Goal: Information Seeking & Learning: Learn about a topic

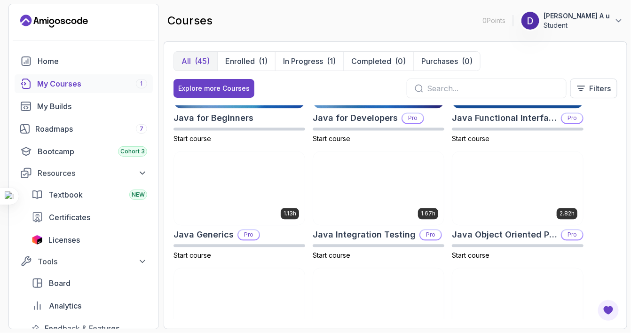
scroll to position [619, 0]
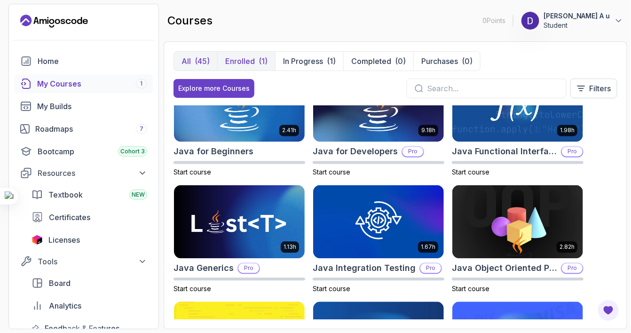
click at [233, 59] on p "Enrolled" at bounding box center [240, 60] width 30 height 11
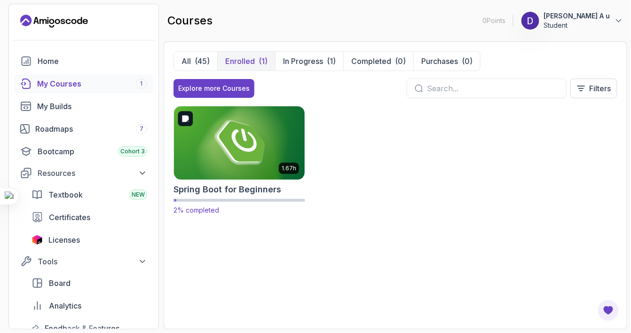
click at [234, 166] on img at bounding box center [239, 142] width 137 height 77
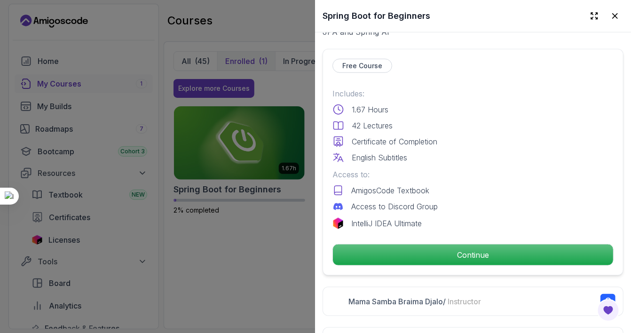
scroll to position [214, 0]
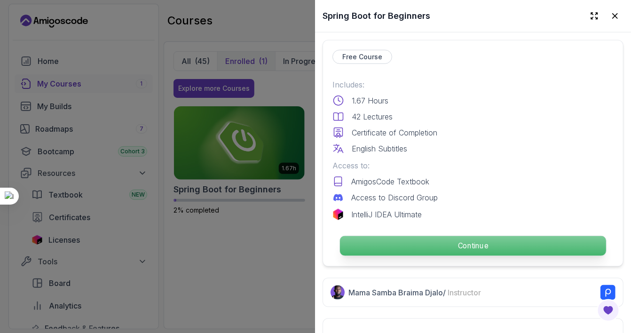
click at [402, 241] on p "Continue" at bounding box center [473, 246] width 266 height 20
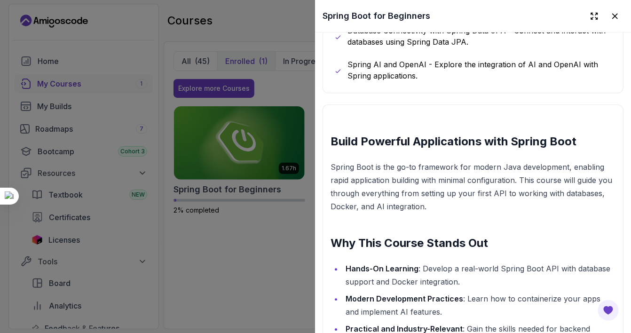
scroll to position [714, 0]
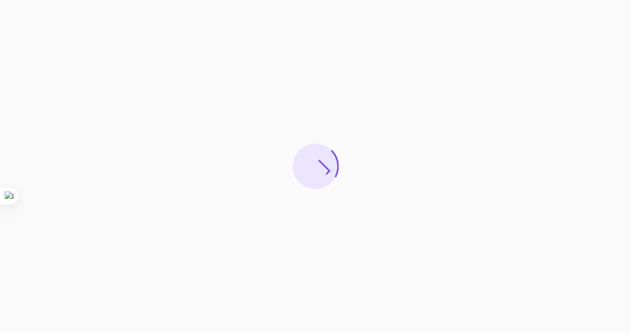
click at [124, 253] on div at bounding box center [315, 166] width 631 height 333
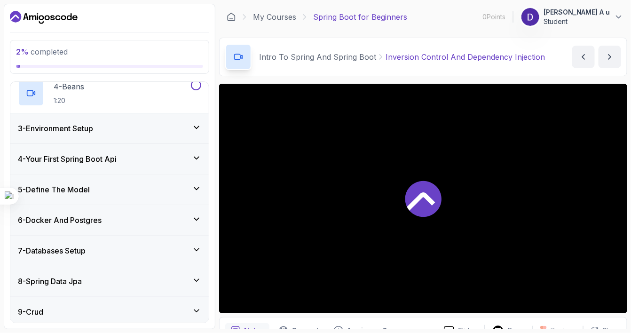
scroll to position [187, 0]
click at [138, 185] on div "5 - Define The Model" at bounding box center [109, 190] width 183 height 11
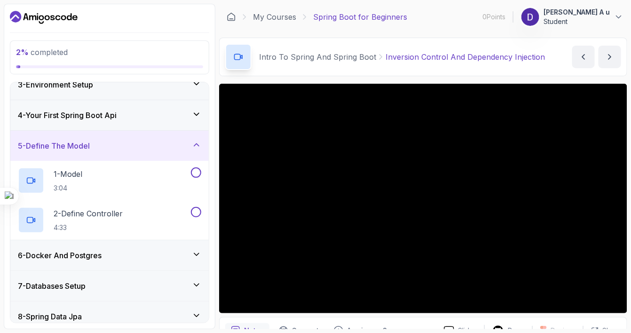
scroll to position [73, 0]
click at [142, 153] on div "5 - Define The Model" at bounding box center [109, 147] width 198 height 30
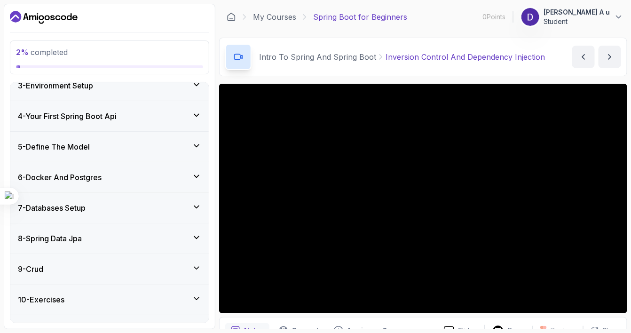
scroll to position [49, 0]
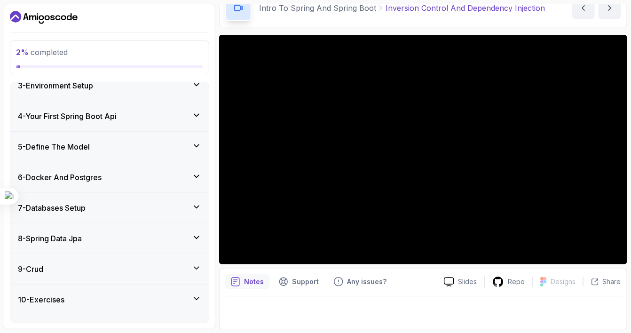
click at [160, 268] on div "9 - Crud" at bounding box center [109, 268] width 183 height 11
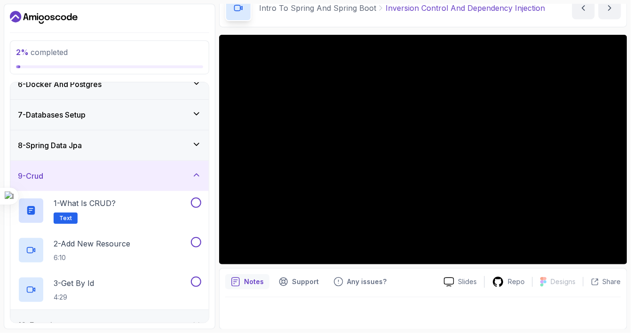
scroll to position [165, 0]
click at [163, 186] on div "9 - Crud" at bounding box center [109, 176] width 198 height 30
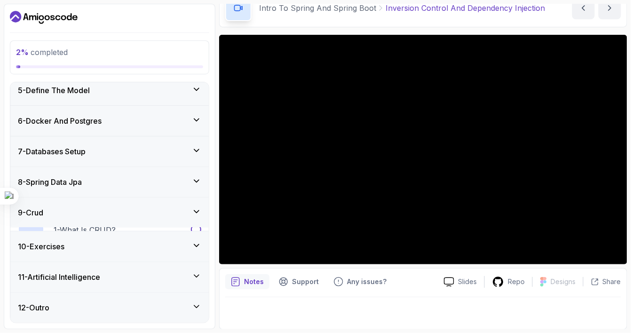
scroll to position [123, 0]
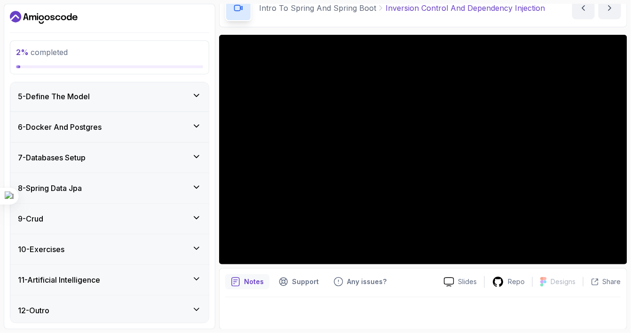
click at [136, 298] on div "12 - Outro" at bounding box center [109, 310] width 198 height 30
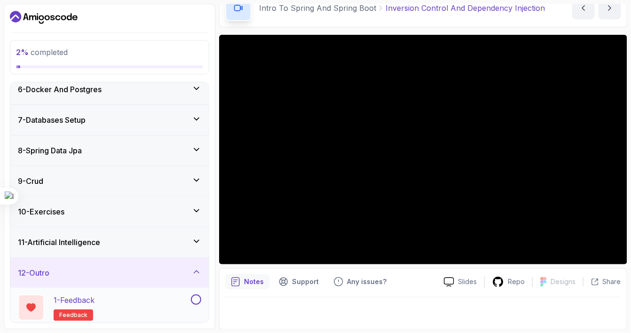
scroll to position [202, 0]
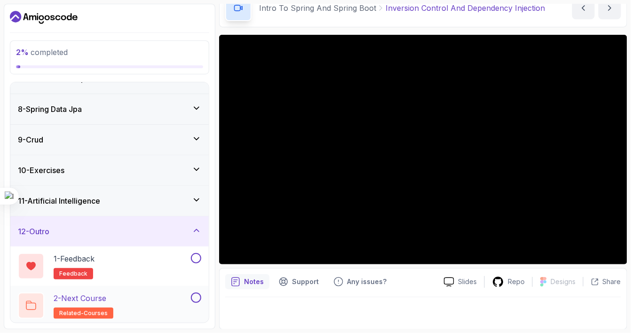
click at [91, 312] on span "related-courses" at bounding box center [83, 313] width 48 height 8
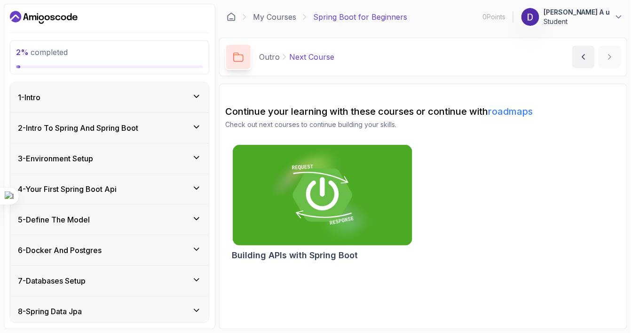
click at [118, 129] on h3 "2 - Intro To Spring And Spring Boot" at bounding box center [78, 127] width 120 height 11
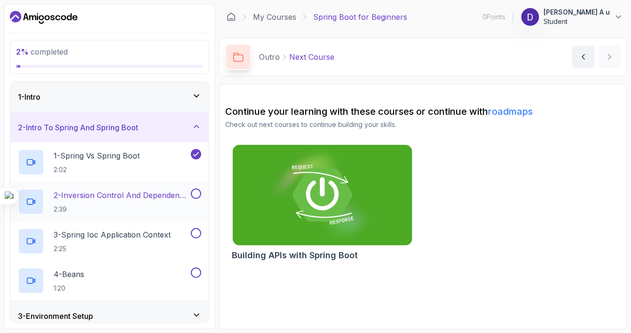
click at [103, 197] on p "2 - Inversion Control And Dependency Injection" at bounding box center [121, 194] width 135 height 11
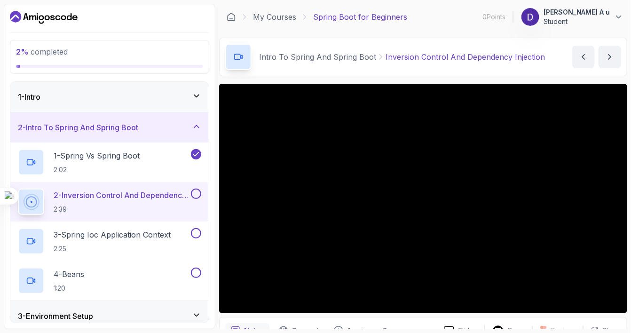
scroll to position [49, 0]
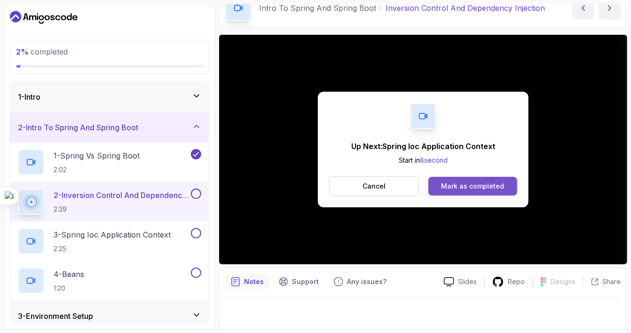
click at [475, 185] on div "Mark as completed" at bounding box center [472, 185] width 63 height 9
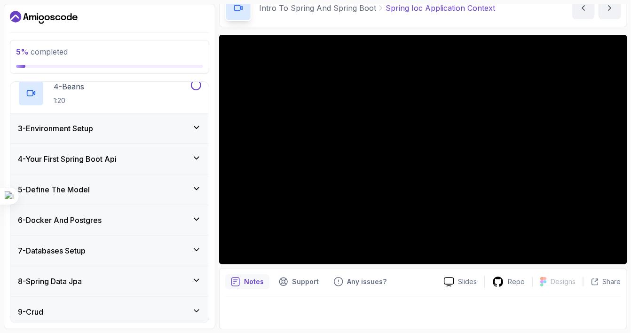
scroll to position [188, 0]
click at [174, 160] on div "4 - Your First Spring Boot Api" at bounding box center [109, 158] width 183 height 11
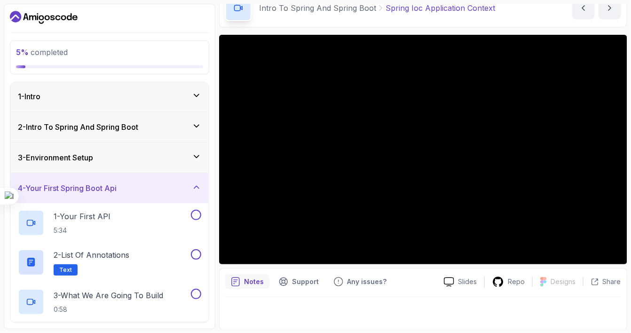
scroll to position [1, 0]
click at [190, 179] on div "4 - Your First Spring Boot Api" at bounding box center [109, 188] width 198 height 30
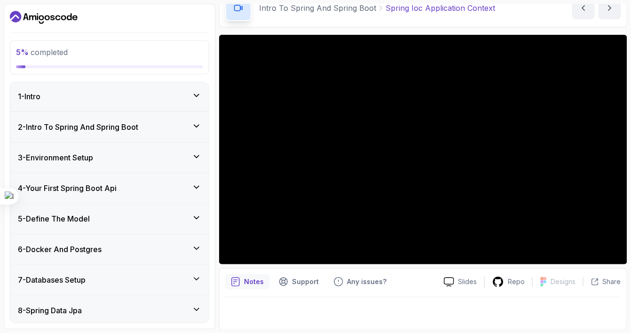
click at [189, 185] on div "4 - Your First Spring Boot Api" at bounding box center [109, 187] width 183 height 11
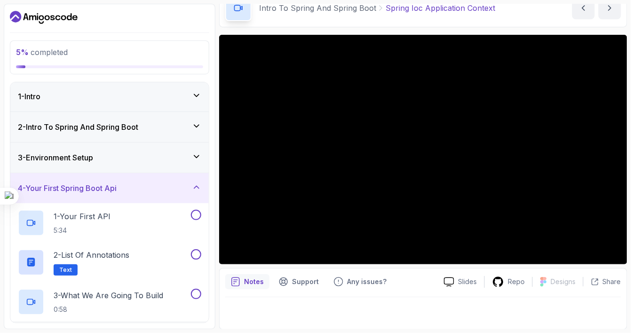
click at [189, 185] on div "4 - Your First Spring Boot Api" at bounding box center [109, 187] width 183 height 11
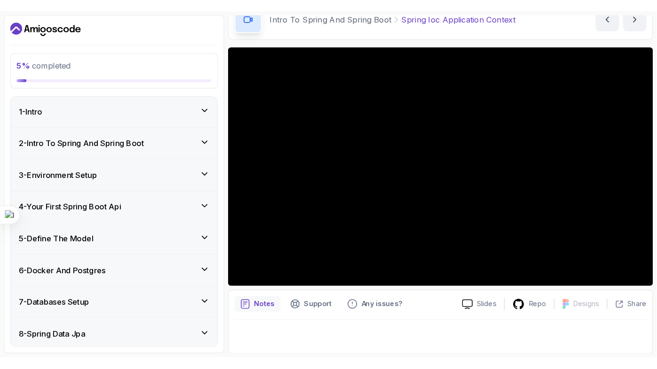
scroll to position [0, 0]
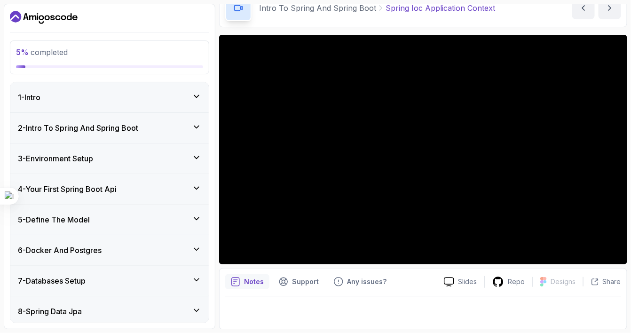
click at [197, 149] on div "3 - Environment Setup" at bounding box center [109, 158] width 198 height 30
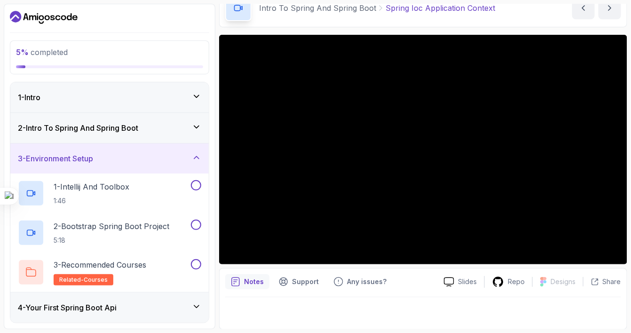
click at [197, 149] on div "3 - Environment Setup" at bounding box center [109, 158] width 198 height 30
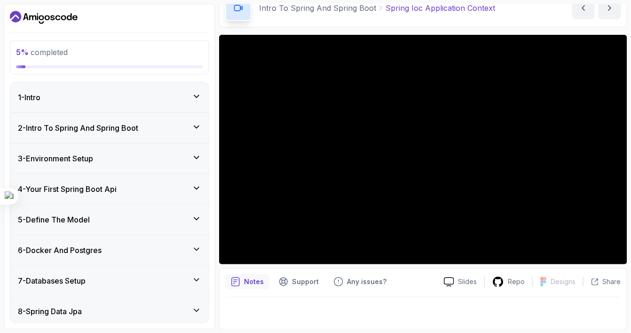
click at [197, 149] on div "3 - Environment Setup" at bounding box center [109, 158] width 198 height 30
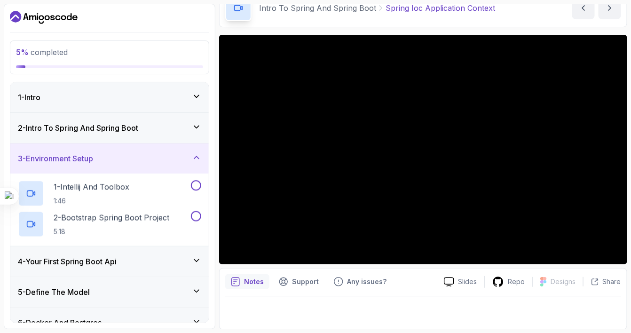
click at [197, 149] on div "3 - Environment Setup" at bounding box center [109, 158] width 198 height 30
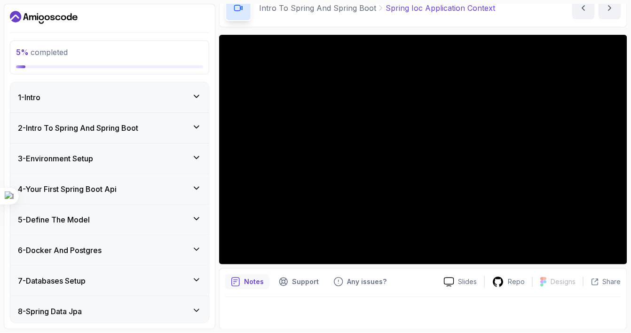
click at [197, 149] on div "3 - Environment Setup" at bounding box center [109, 158] width 198 height 30
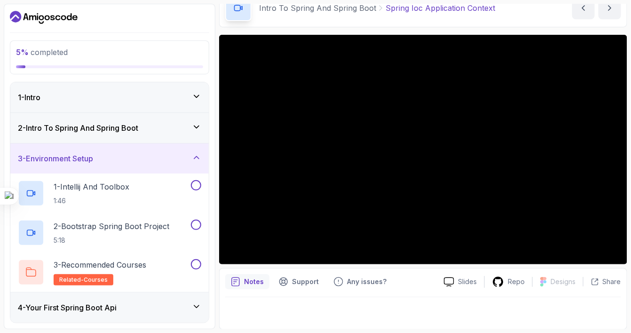
click at [197, 149] on div "3 - Environment Setup" at bounding box center [109, 158] width 198 height 30
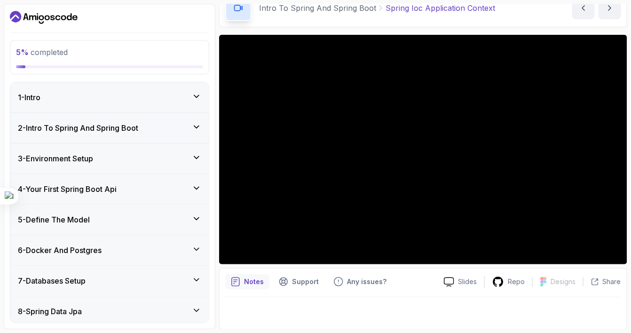
click at [197, 133] on div "2 - Intro To Spring And Spring Boot" at bounding box center [109, 128] width 198 height 30
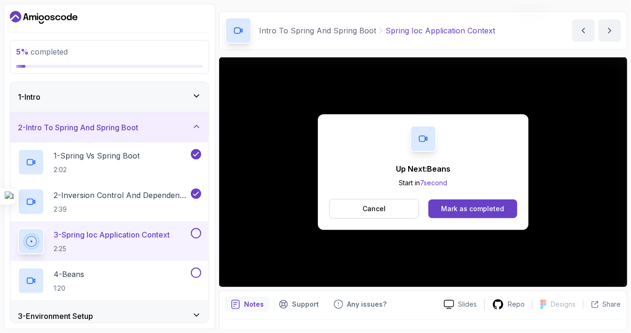
scroll to position [49, 0]
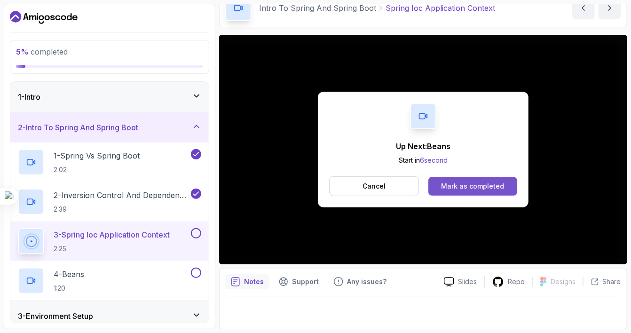
click at [479, 180] on button "Mark as completed" at bounding box center [472, 186] width 89 height 19
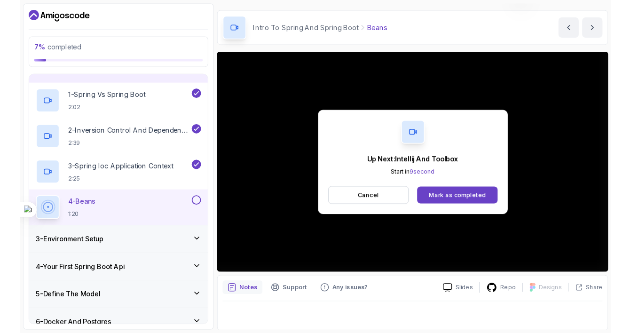
scroll to position [49, 0]
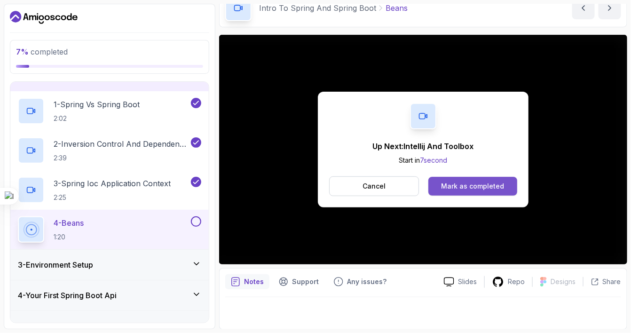
click at [440, 189] on button "Mark as completed" at bounding box center [472, 186] width 89 height 19
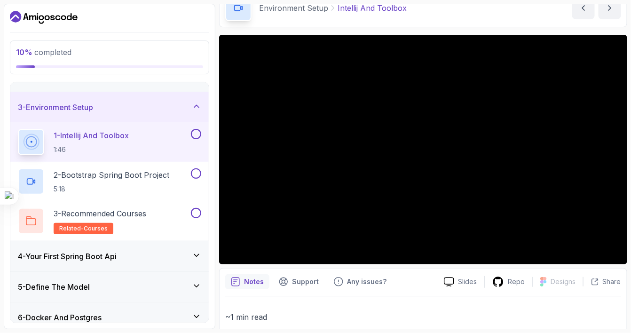
click at [186, 251] on div "4 - Your First Spring Boot Api" at bounding box center [109, 256] width 183 height 11
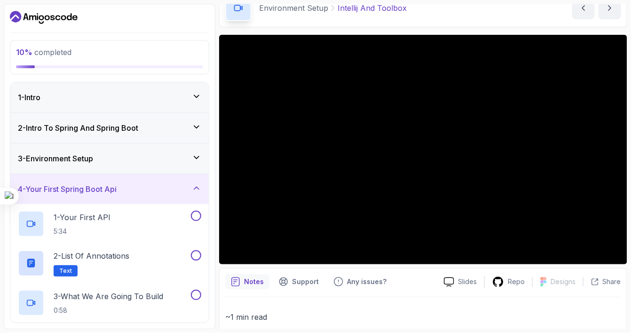
click at [196, 158] on icon at bounding box center [196, 157] width 5 height 2
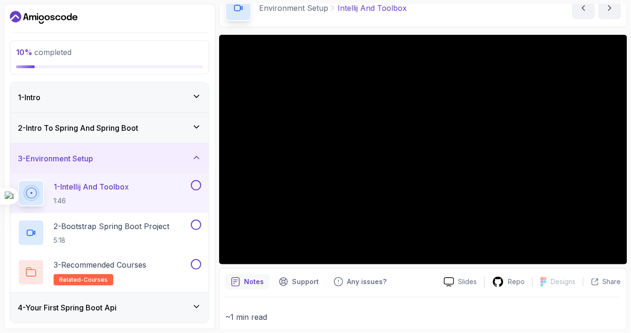
click at [66, 130] on h3 "2 - Intro To Spring And Spring Boot" at bounding box center [78, 127] width 120 height 11
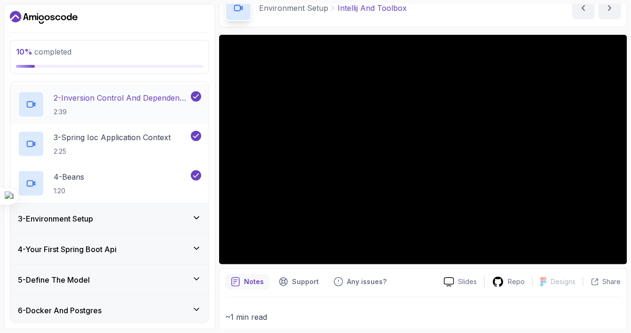
scroll to position [100, 0]
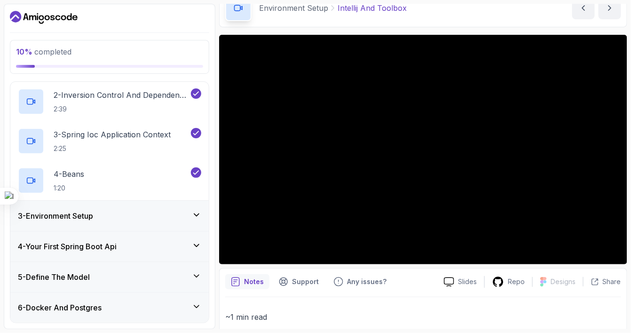
click at [153, 224] on div "3 - Environment Setup" at bounding box center [109, 216] width 198 height 30
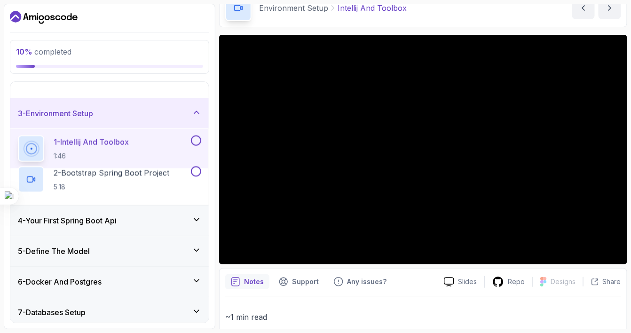
scroll to position [67, 0]
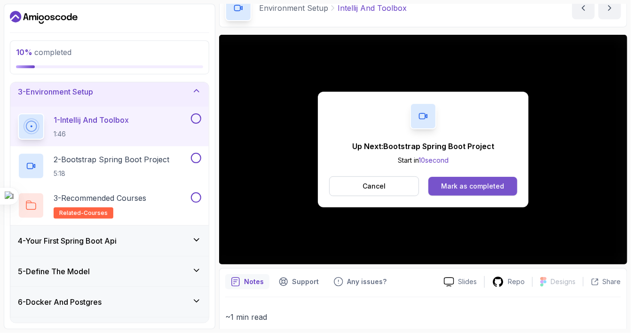
click at [454, 187] on div "Mark as completed" at bounding box center [472, 185] width 63 height 9
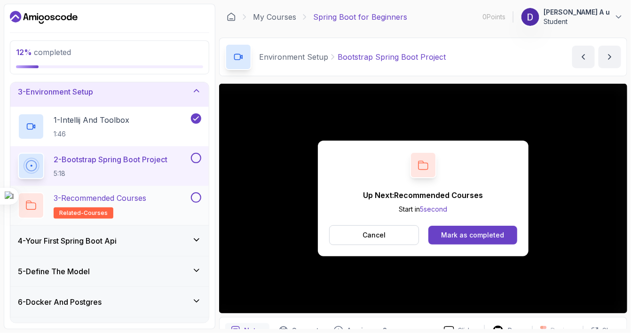
click at [166, 203] on div "3 - Recommended Courses related-courses" at bounding box center [103, 205] width 171 height 26
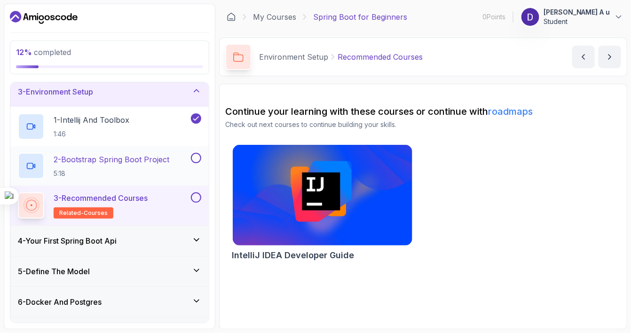
click at [196, 153] on button at bounding box center [196, 158] width 10 height 10
click at [195, 197] on button at bounding box center [196, 197] width 10 height 10
click at [198, 235] on icon at bounding box center [196, 239] width 9 height 9
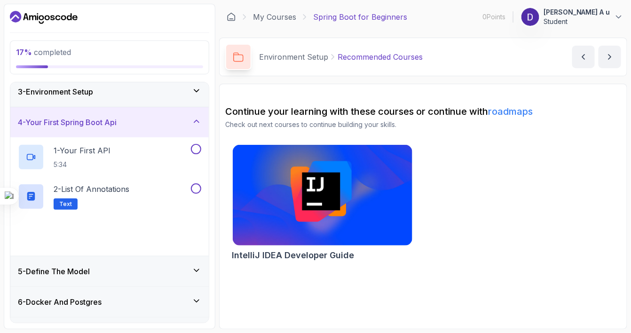
scroll to position [101, 0]
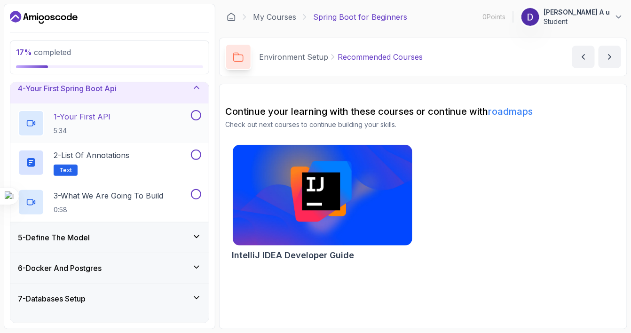
click at [157, 128] on div "1 - Your First API 5:34" at bounding box center [103, 123] width 171 height 26
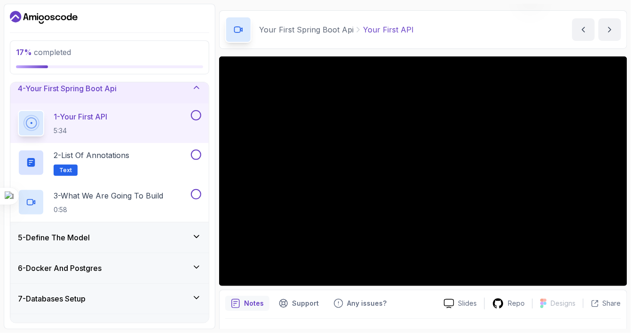
scroll to position [26, 0]
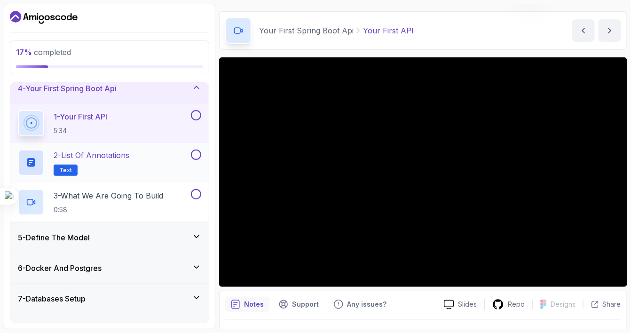
click at [127, 152] on p "2 - List of Annotations" at bounding box center [92, 154] width 76 height 11
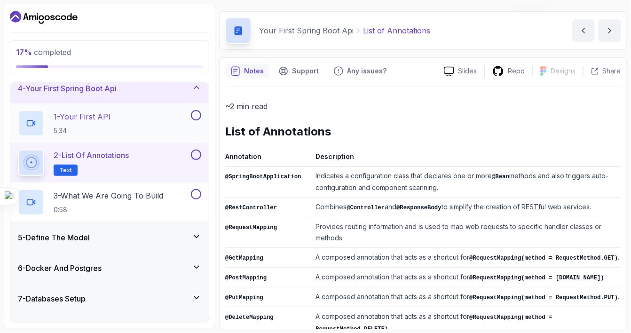
click at [192, 110] on button at bounding box center [196, 115] width 10 height 10
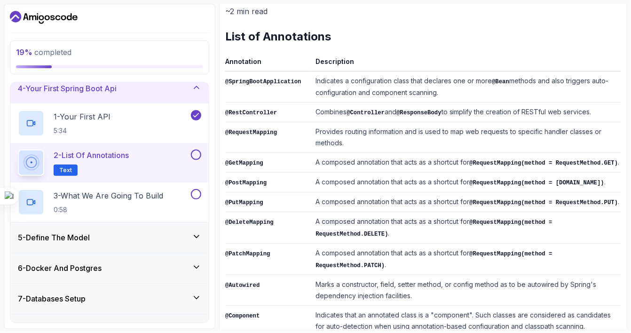
scroll to position [134, 0]
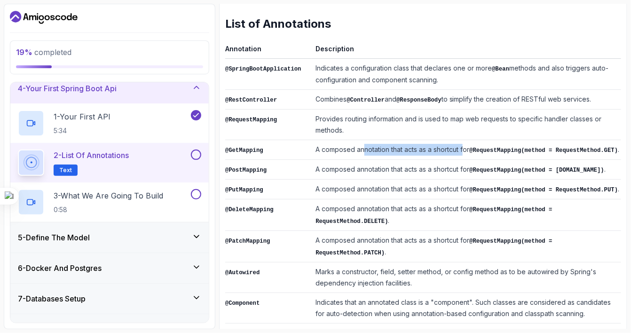
drag, startPoint x: 356, startPoint y: 148, endPoint x: 457, endPoint y: 147, distance: 101.5
click at [457, 147] on td "A composed annotation that acts as a shortcut for @RequestMapping(method = Requ…" at bounding box center [466, 150] width 309 height 20
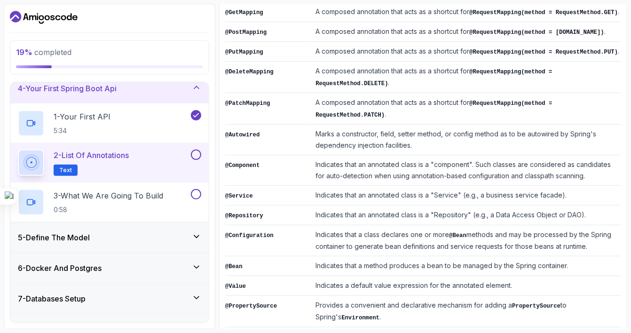
scroll to position [275, 0]
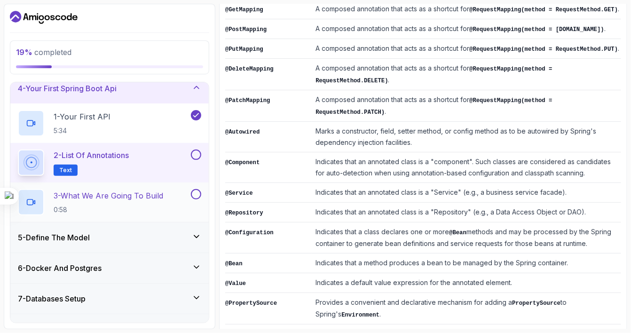
click at [173, 189] on div "3 - What We Are Going To Build 0:58" at bounding box center [103, 202] width 171 height 26
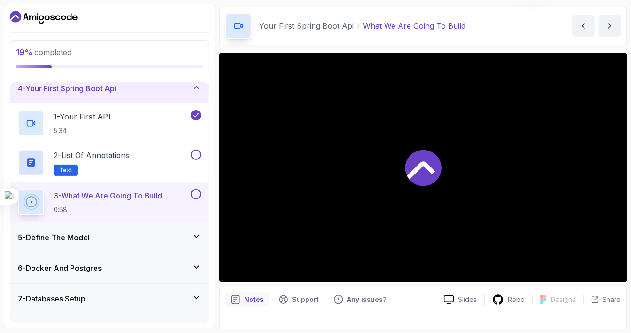
scroll to position [32, 0]
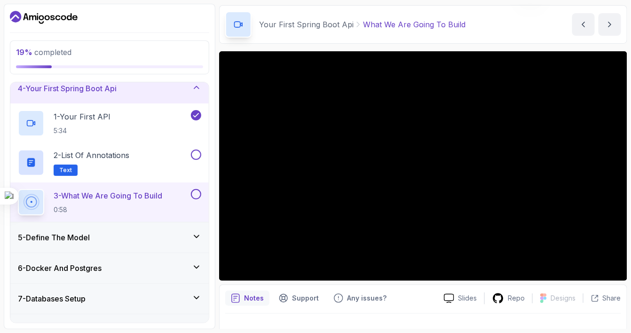
click at [201, 241] on div "5 - Define The Model" at bounding box center [109, 237] width 183 height 11
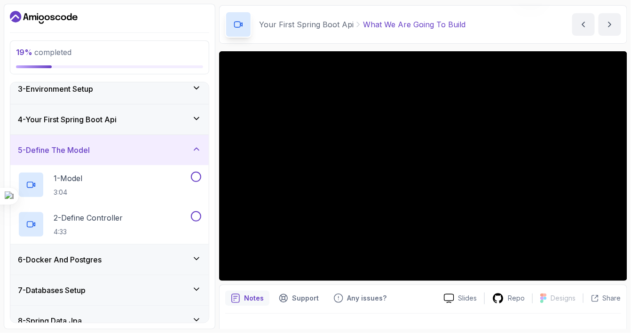
scroll to position [63, 0]
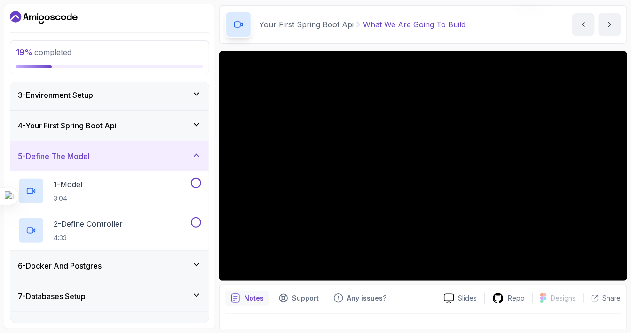
click at [191, 154] on div "5 - Define The Model" at bounding box center [109, 155] width 183 height 11
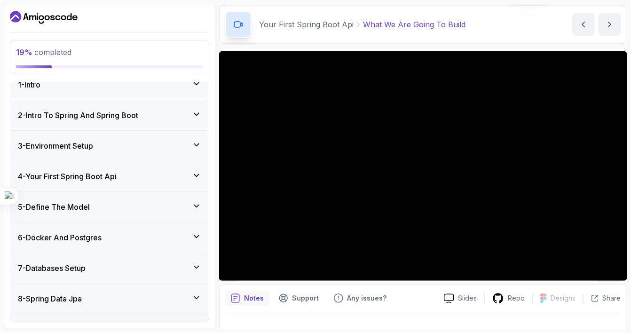
scroll to position [0, 0]
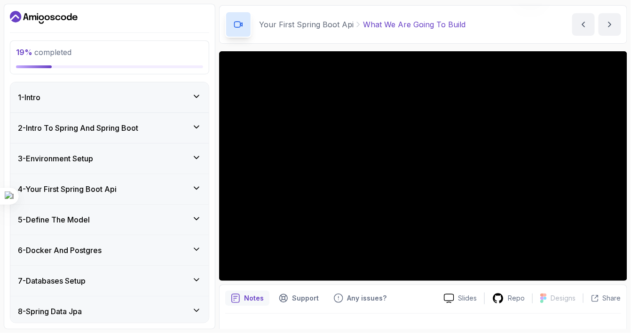
click at [189, 183] on div "4 - Your First Spring Boot Api" at bounding box center [109, 188] width 183 height 11
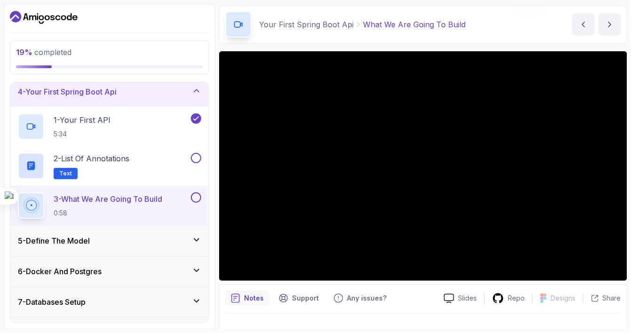
scroll to position [111, 0]
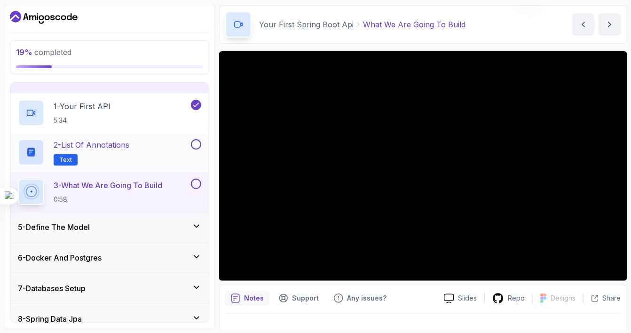
click at [198, 139] on button at bounding box center [196, 144] width 10 height 10
click at [199, 232] on div "5 - Define The Model" at bounding box center [109, 227] width 198 height 30
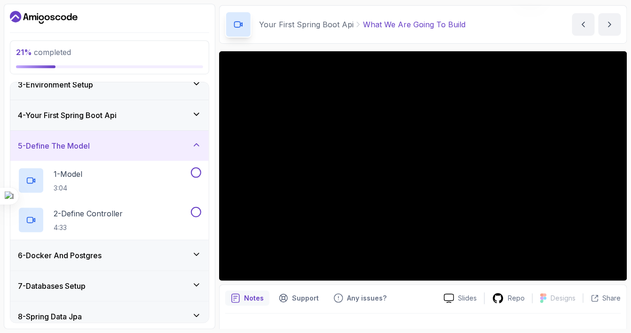
scroll to position [72, 0]
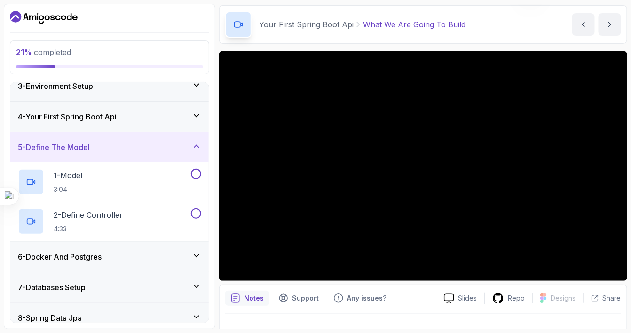
click at [194, 148] on icon at bounding box center [196, 145] width 9 height 9
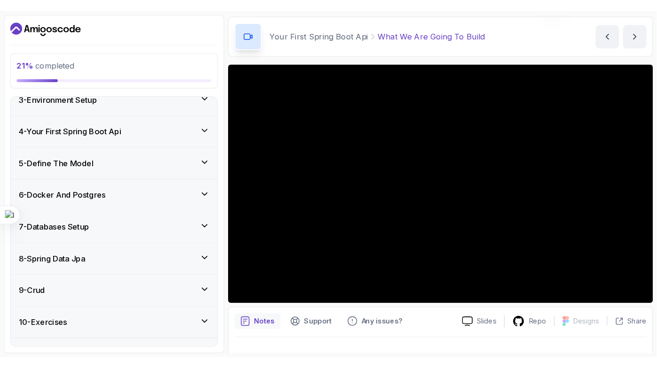
scroll to position [69, 0]
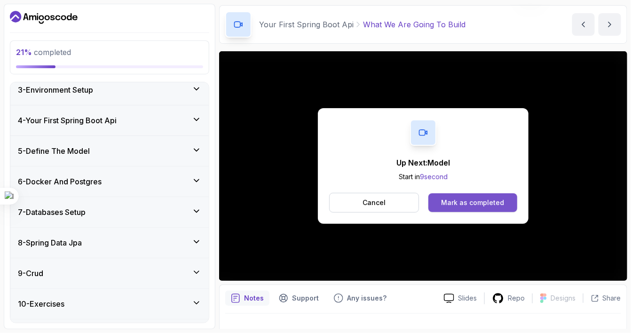
click at [451, 199] on div "Mark as completed" at bounding box center [472, 202] width 63 height 9
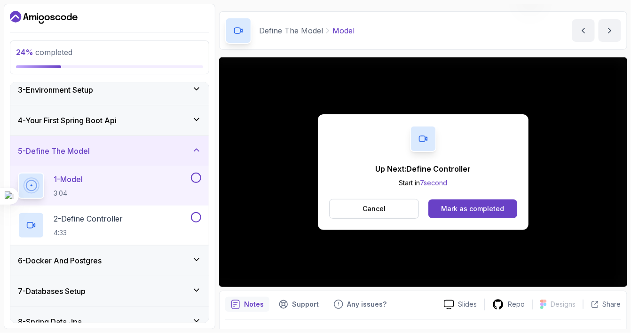
scroll to position [32, 0]
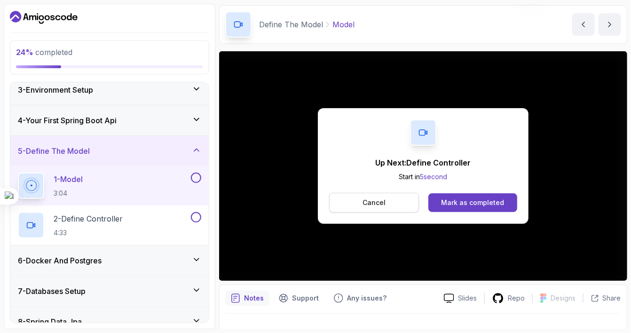
click at [414, 200] on button "Cancel" at bounding box center [374, 203] width 90 height 20
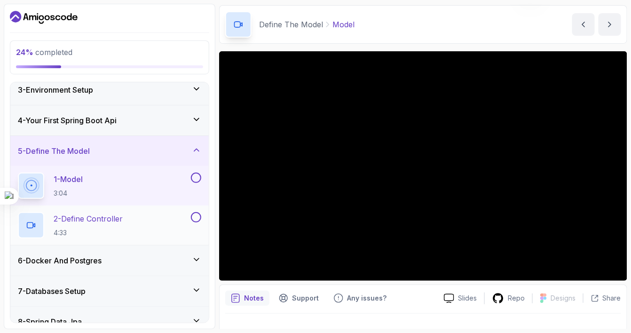
click at [173, 207] on div "2 - Define Controller 4:33" at bounding box center [109, 224] width 198 height 39
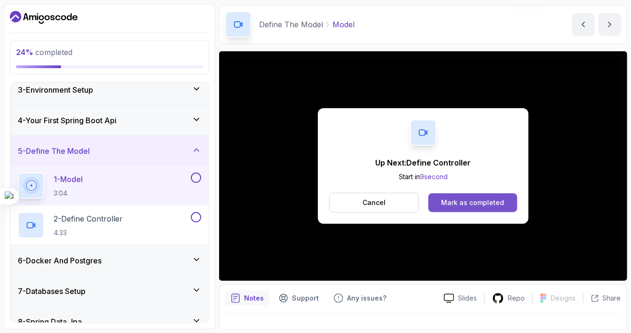
click at [473, 198] on div "Mark as completed" at bounding box center [472, 202] width 63 height 9
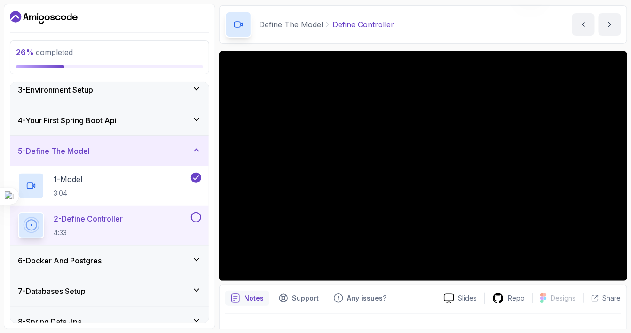
scroll to position [49, 0]
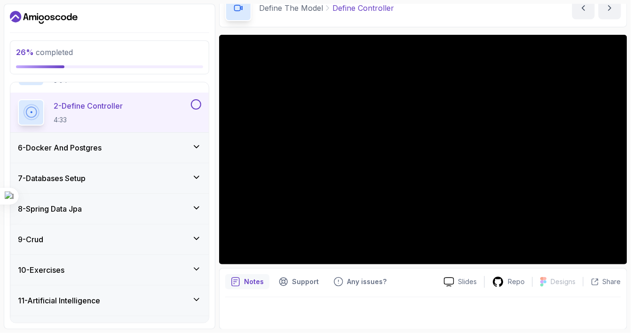
click at [166, 203] on div "8 - Spring Data Jpa" at bounding box center [109, 208] width 183 height 11
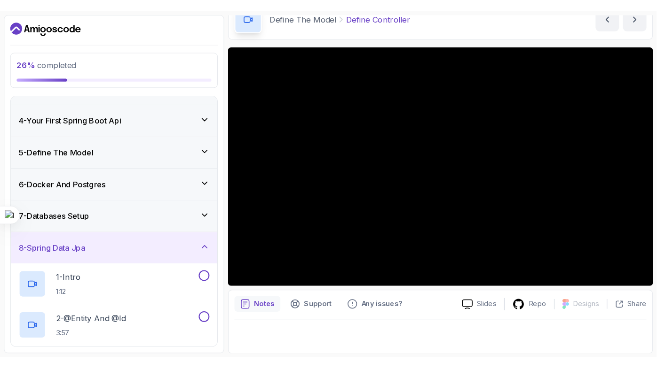
scroll to position [81, 0]
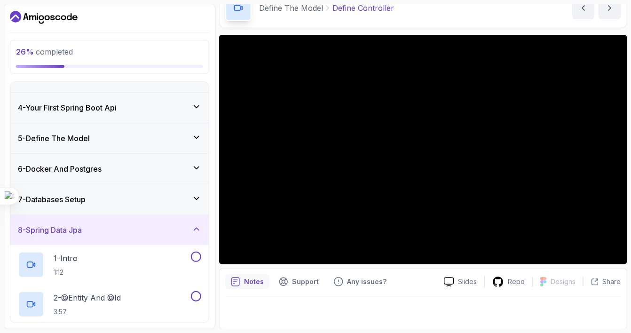
click at [160, 136] on div "5 - Define The Model" at bounding box center [109, 138] width 183 height 11
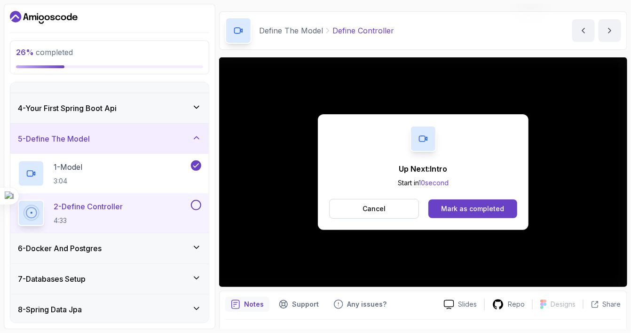
scroll to position [49, 0]
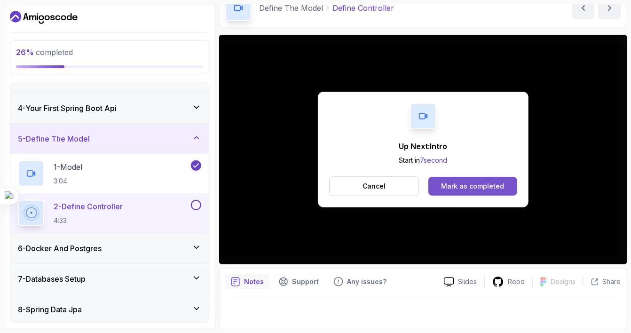
click at [455, 187] on div "Mark as completed" at bounding box center [472, 185] width 63 height 9
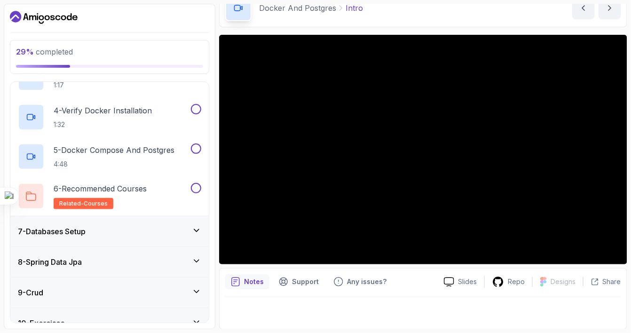
scroll to position [291, 0]
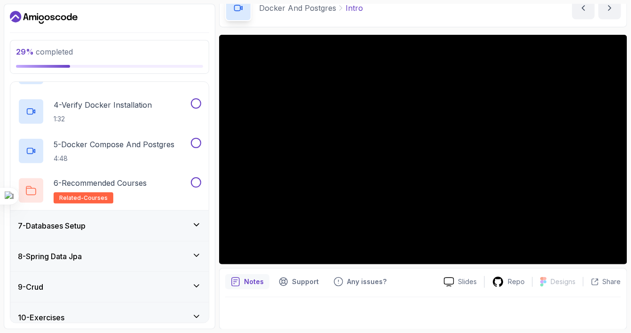
click at [175, 223] on div "7 - Databases Setup" at bounding box center [109, 225] width 183 height 11
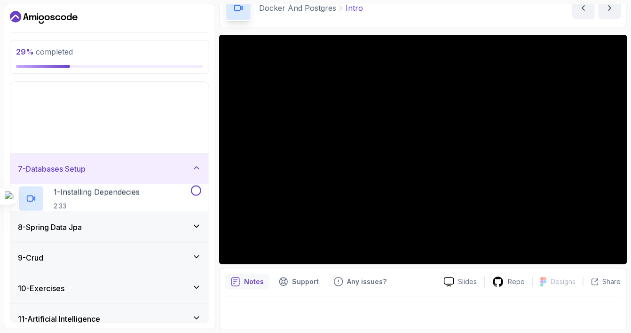
scroll to position [123, 0]
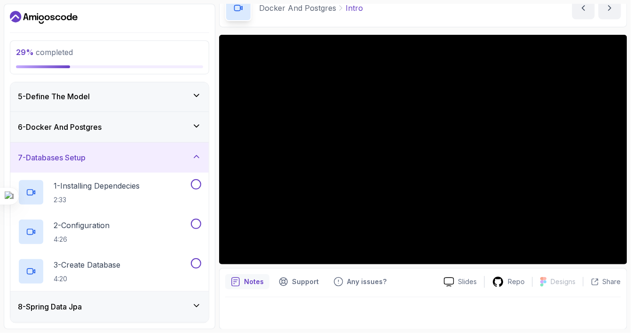
click at [178, 162] on div "7 - Databases Setup" at bounding box center [109, 157] width 198 height 30
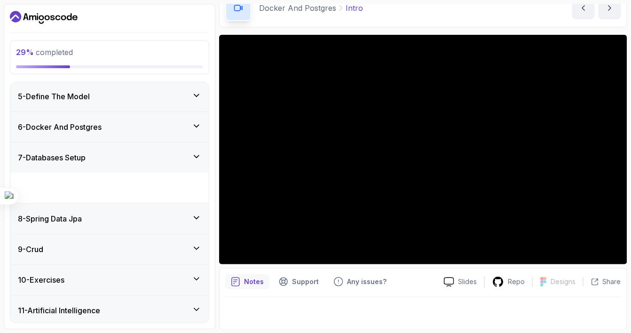
click at [178, 162] on div "7 - Databases Setup" at bounding box center [109, 157] width 198 height 30
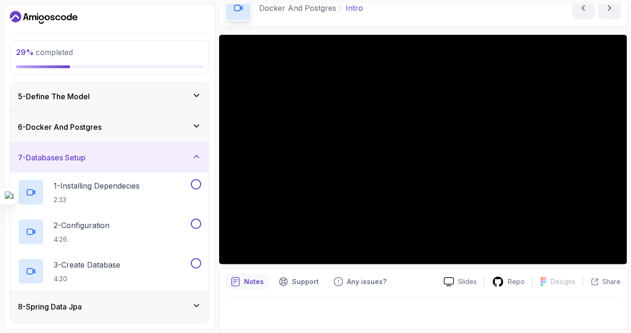
click at [177, 166] on div "7 - Databases Setup" at bounding box center [109, 157] width 198 height 30
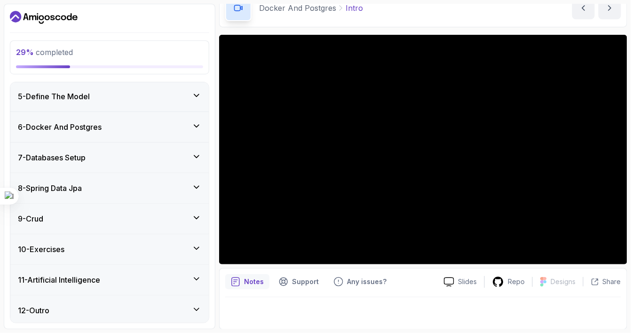
click at [184, 190] on div "8 - Spring Data Jpa" at bounding box center [109, 187] width 183 height 11
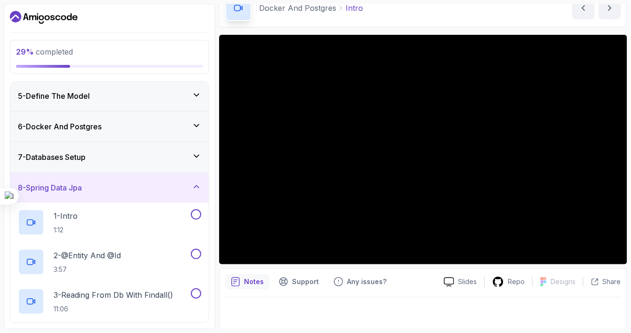
click at [184, 190] on div "8 - Spring Data Jpa" at bounding box center [109, 187] width 183 height 11
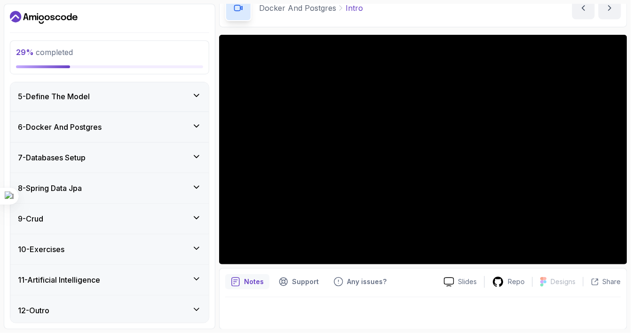
click at [183, 149] on div "7 - Databases Setup" at bounding box center [109, 157] width 198 height 30
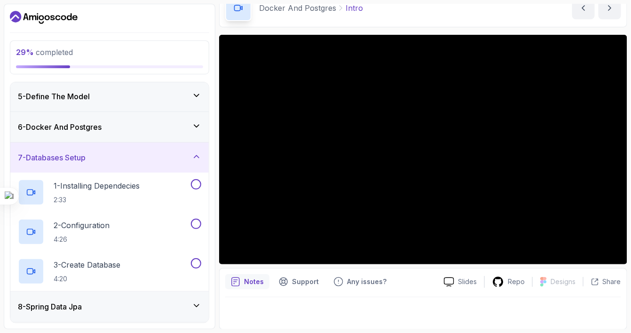
click at [187, 153] on div "7 - Databases Setup" at bounding box center [109, 157] width 183 height 11
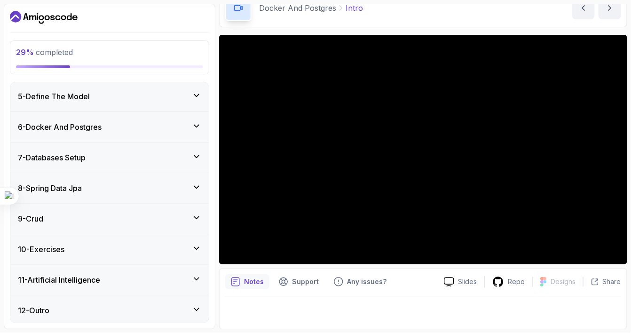
click at [191, 183] on div "8 - Spring Data Jpa" at bounding box center [109, 187] width 183 height 11
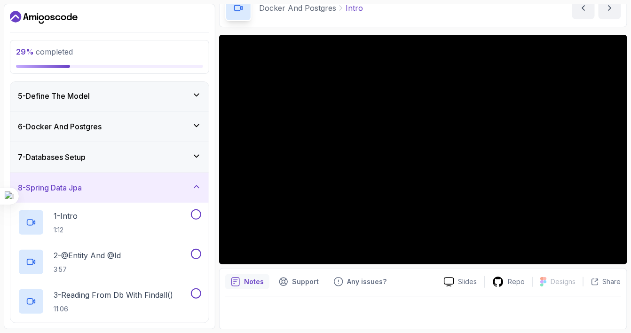
click at [191, 183] on div "8 - Spring Data Jpa" at bounding box center [109, 187] width 183 height 11
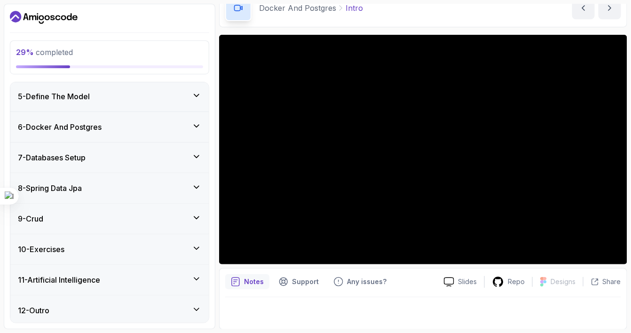
click at [202, 220] on div "9 - Crud" at bounding box center [109, 219] width 198 height 30
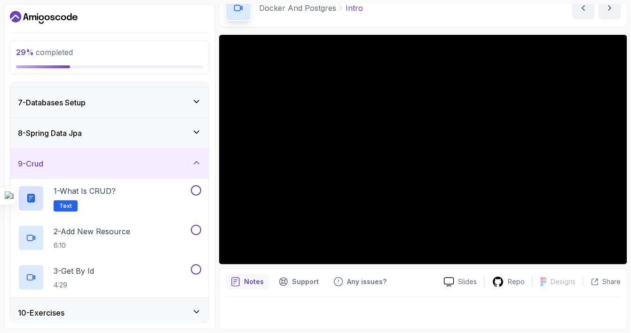
scroll to position [220, 0]
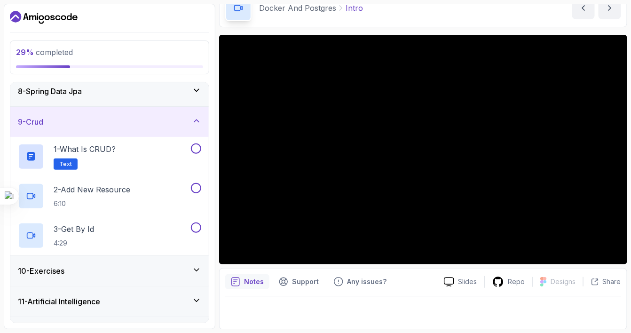
click at [189, 125] on div "9 - Crud" at bounding box center [109, 122] width 198 height 30
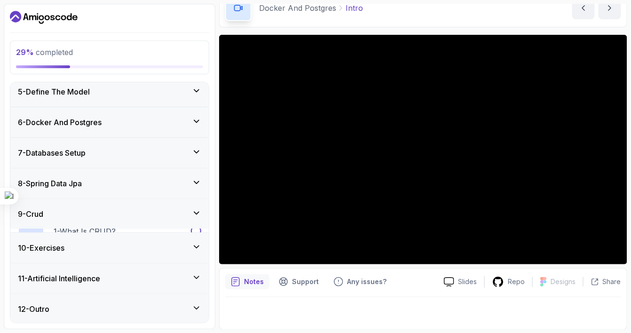
scroll to position [123, 0]
